Goal: Navigation & Orientation: Find specific page/section

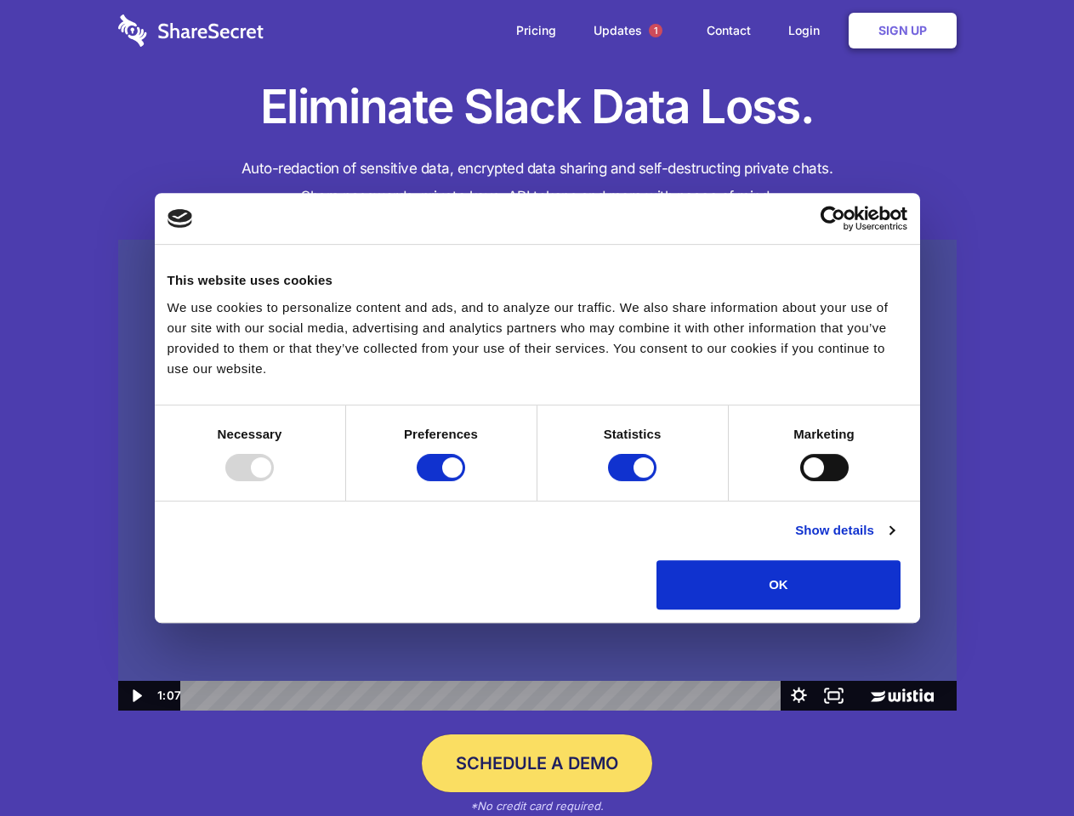
click at [537, 408] on img at bounding box center [537, 476] width 839 height 472
click at [274, 481] on div at bounding box center [249, 467] width 48 height 27
click at [465, 481] on input "Preferences" at bounding box center [441, 467] width 48 height 27
checkbox input "false"
click at [634, 481] on input "Statistics" at bounding box center [632, 467] width 48 height 27
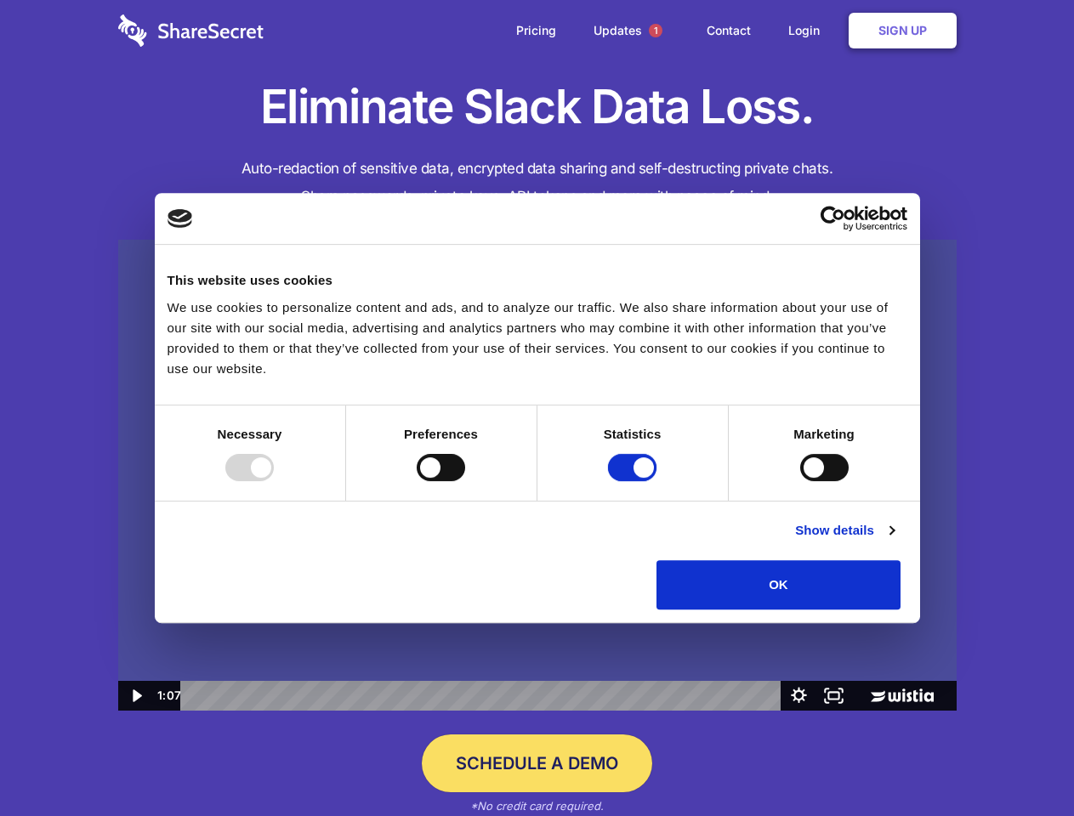
checkbox input "false"
click at [800, 481] on input "Marketing" at bounding box center [824, 467] width 48 height 27
checkbox input "true"
click at [894, 541] on link "Show details" at bounding box center [844, 531] width 99 height 20
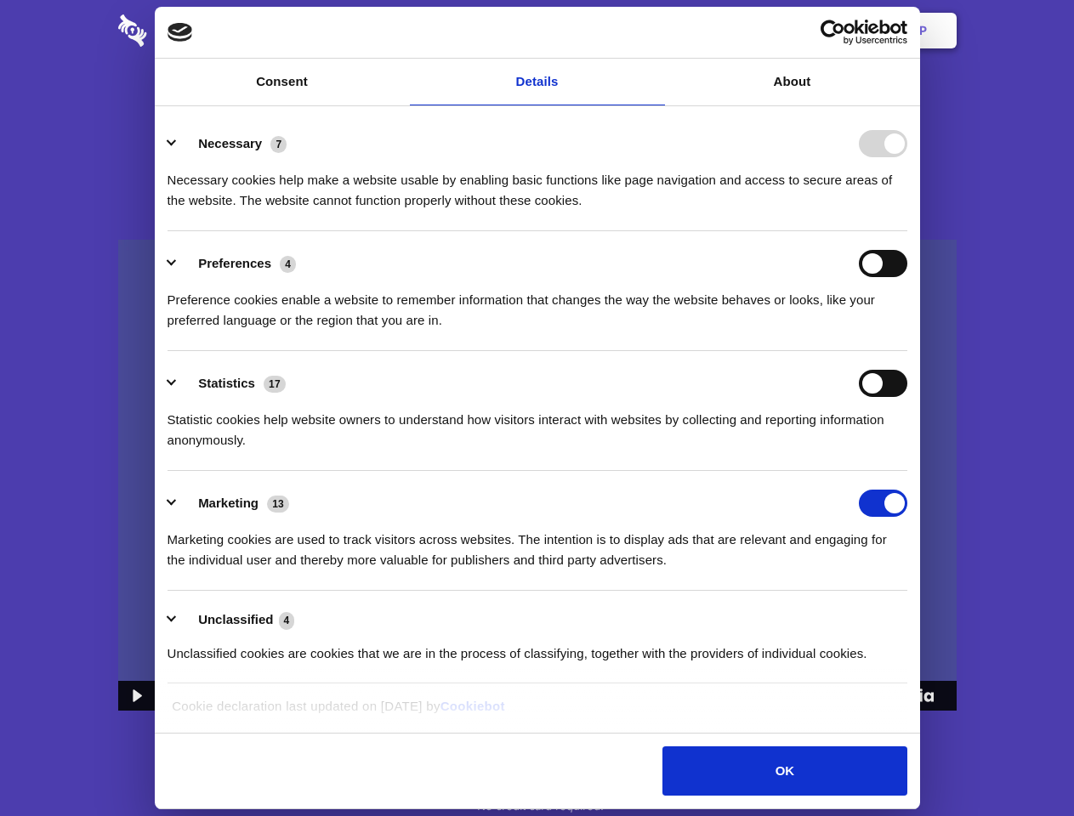
click at [907, 231] on li "Necessary 7 Necessary cookies help make a website usable by enabling basic func…" at bounding box center [538, 171] width 740 height 120
click at [655, 31] on span "1" at bounding box center [656, 31] width 14 height 14
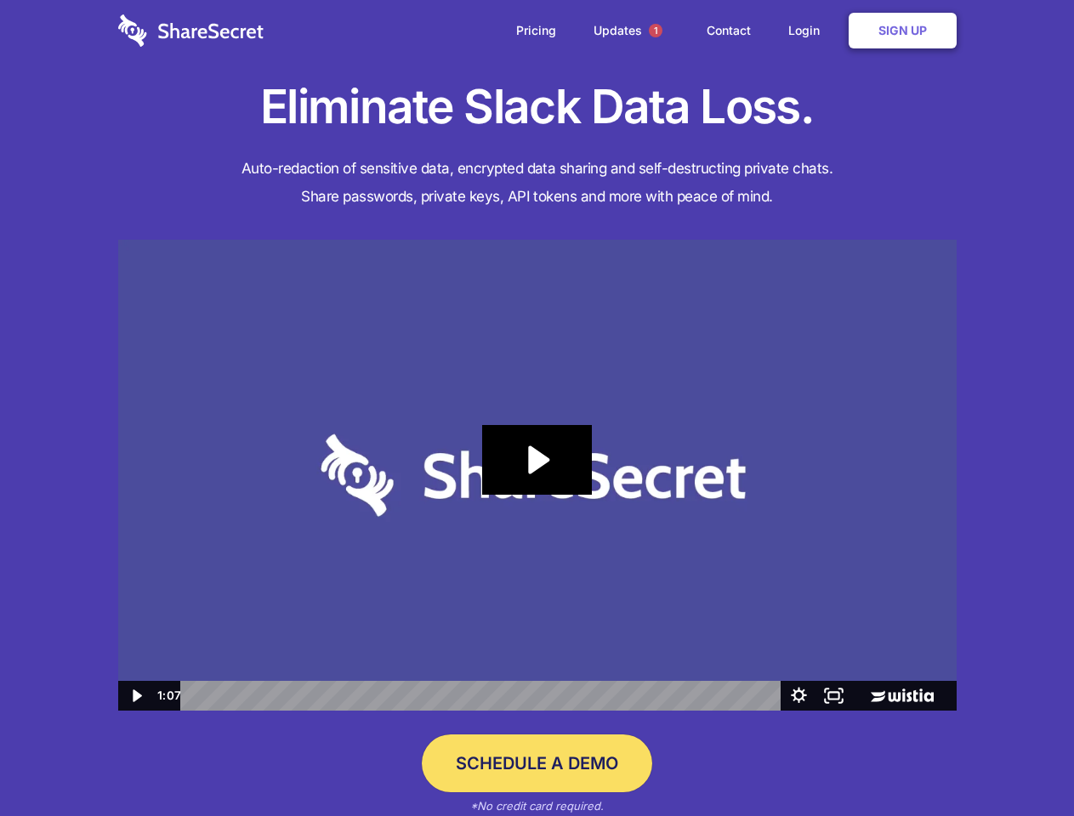
click at [538, 397] on div "Statistics 17" at bounding box center [538, 383] width 740 height 27
click at [538, 475] on icon "Play Video: Sharesecret Slack Extension" at bounding box center [536, 460] width 109 height 70
